Goal: Transaction & Acquisition: Purchase product/service

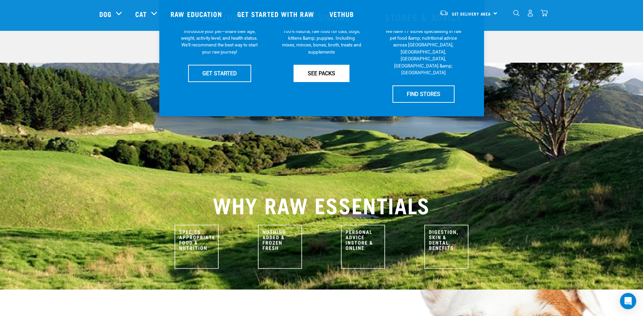
scroll to position [169, 0]
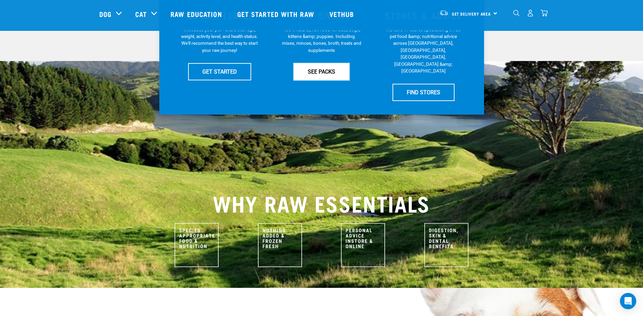
click at [335, 75] on link "SEE PACKS" at bounding box center [321, 71] width 56 height 17
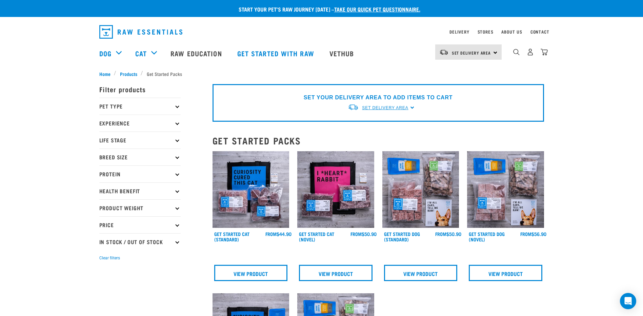
click at [383, 109] on span "Set Delivery Area" at bounding box center [385, 107] width 46 height 5
click at [372, 123] on link "[GEOGRAPHIC_DATA]" at bounding box center [381, 123] width 67 height 11
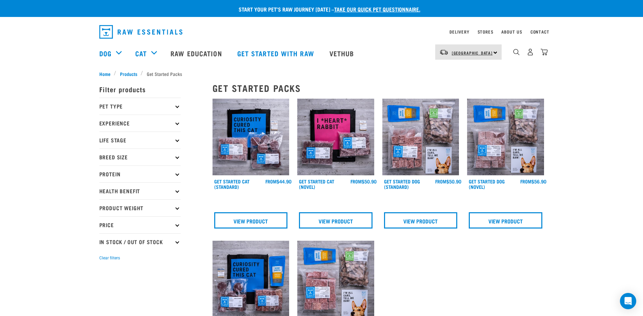
click at [470, 49] on link "[GEOGRAPHIC_DATA]" at bounding box center [472, 52] width 41 height 11
click at [467, 71] on link "[GEOGRAPHIC_DATA]" at bounding box center [467, 71] width 65 height 15
